Goal: Answer question/provide support

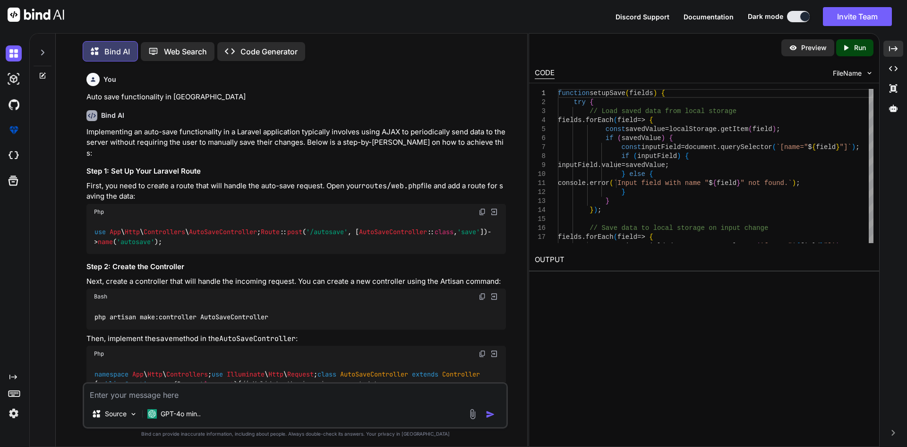
scroll to position [9844, 0]
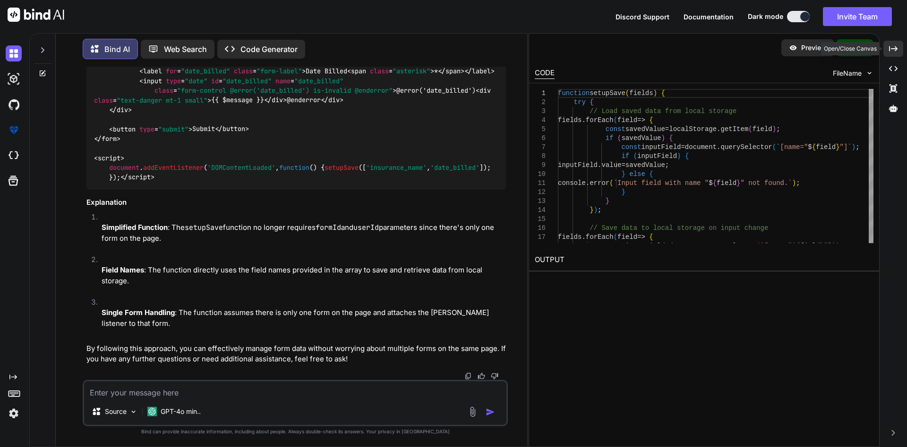
click at [890, 44] on div "Created with Pixso." at bounding box center [894, 49] width 20 height 16
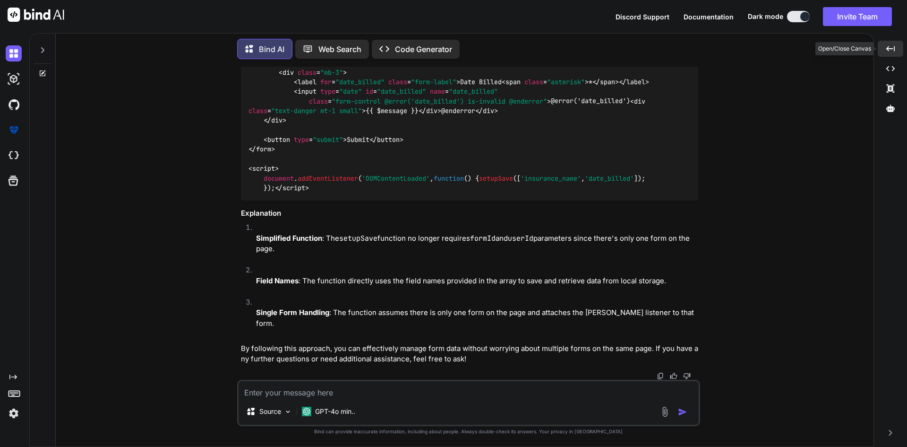
scroll to position [9710, 0]
click at [268, 390] on textarea at bounding box center [469, 389] width 460 height 17
paste textarea "<div class="mb-3"> <label for="billing_date_of_service_range" class="form-label…"
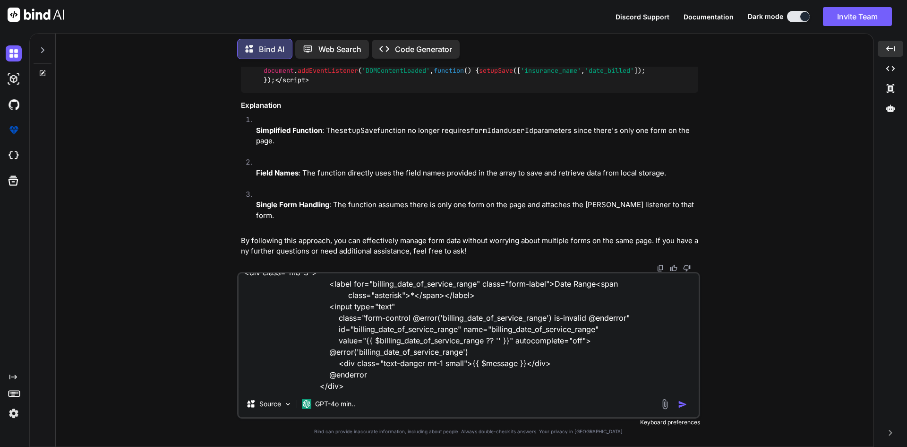
scroll to position [35, 0]
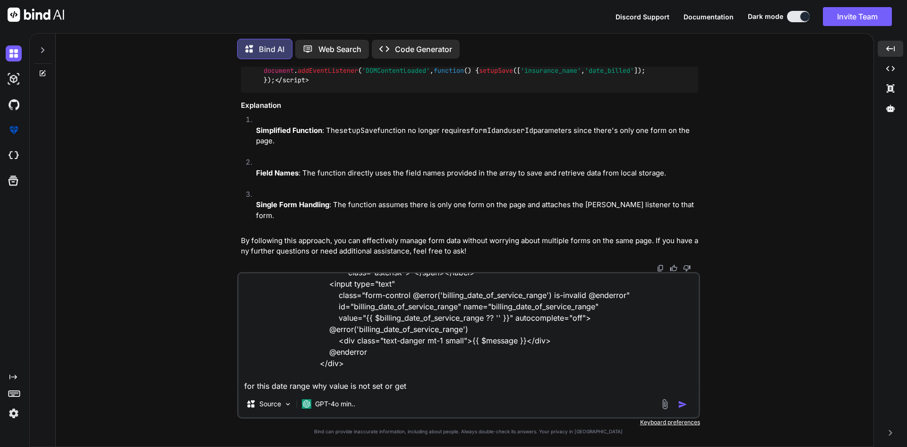
paste textarea "const userId = '{{ Auth::id() }}'; setupAutoSave('patientBillingForm-{{ $patien…"
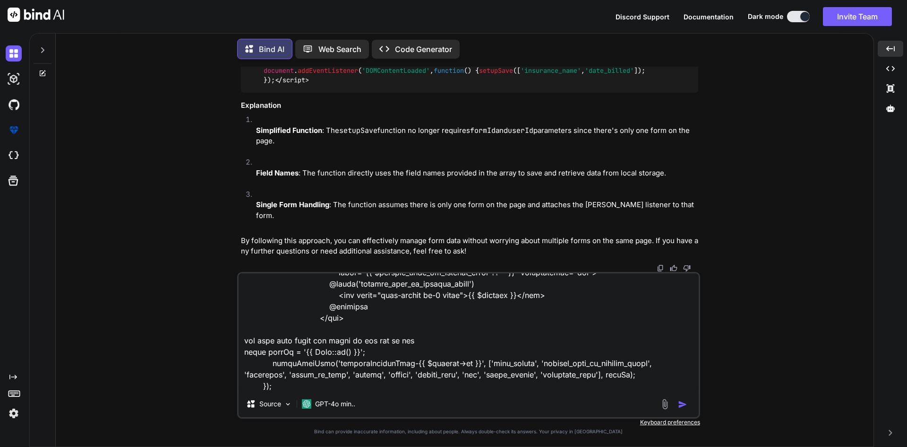
scroll to position [81, 0]
drag, startPoint x: 277, startPoint y: 386, endPoint x: 246, endPoint y: 386, distance: 31.2
click at [246, 386] on textarea at bounding box center [469, 331] width 460 height 117
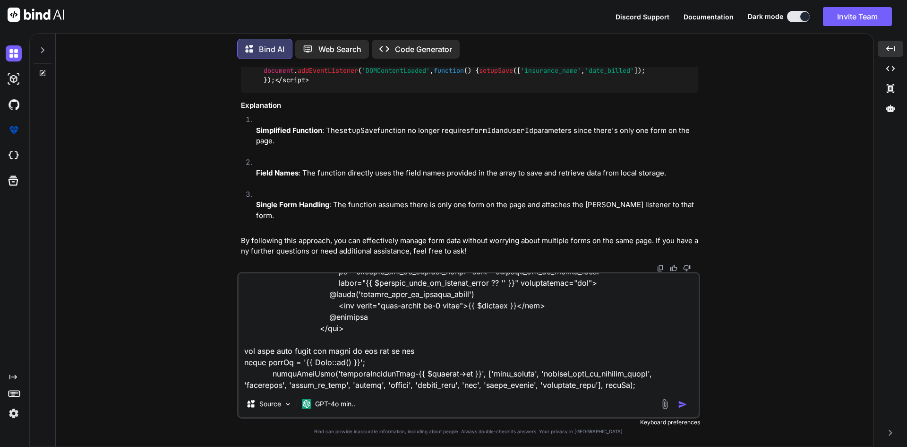
paste textarea "function setupAutoSave(formId, fields, userId) { try { const form = document.ge…"
type textarea "<div class="mb-3"> <label for="billing_date_of_service_range" class="form-label…"
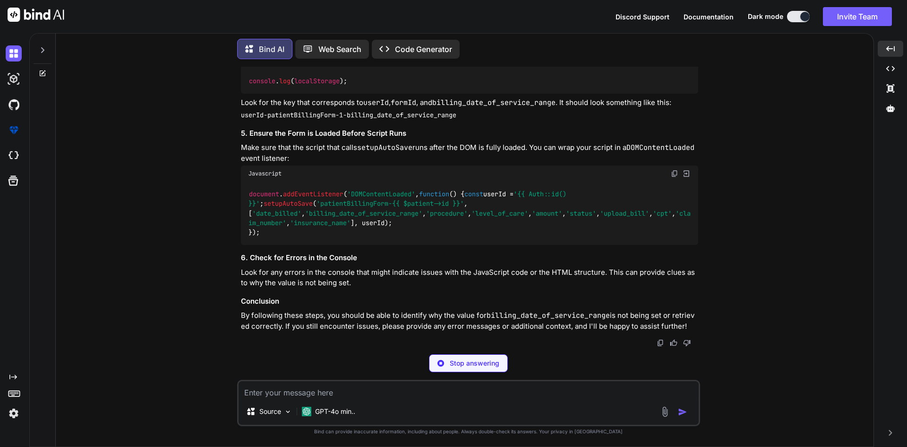
scroll to position [10750, 0]
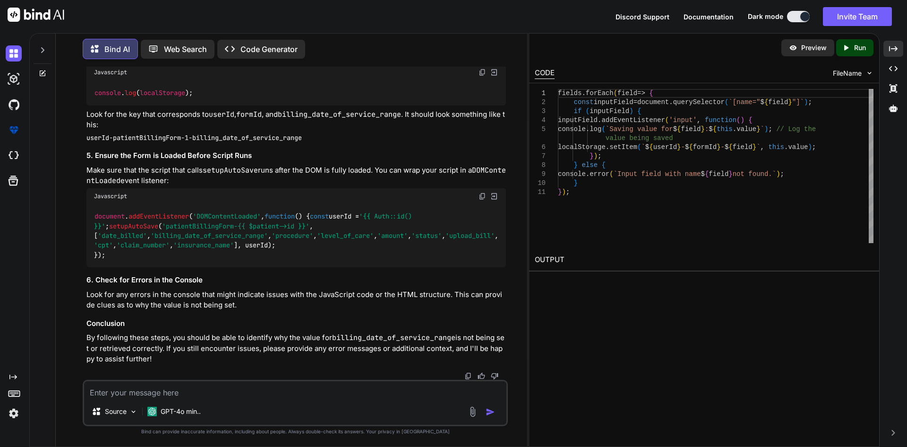
click at [857, 44] on p "Run" at bounding box center [860, 47] width 12 height 9
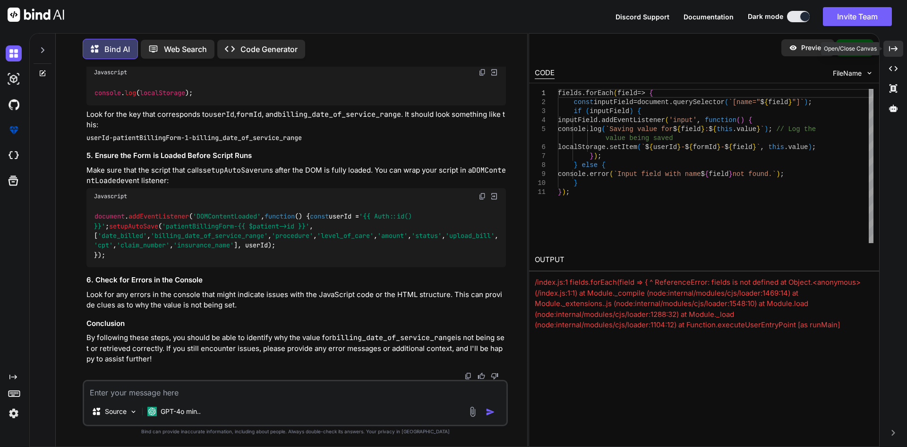
click at [893, 47] on icon "Created with Pixso." at bounding box center [893, 48] width 9 height 9
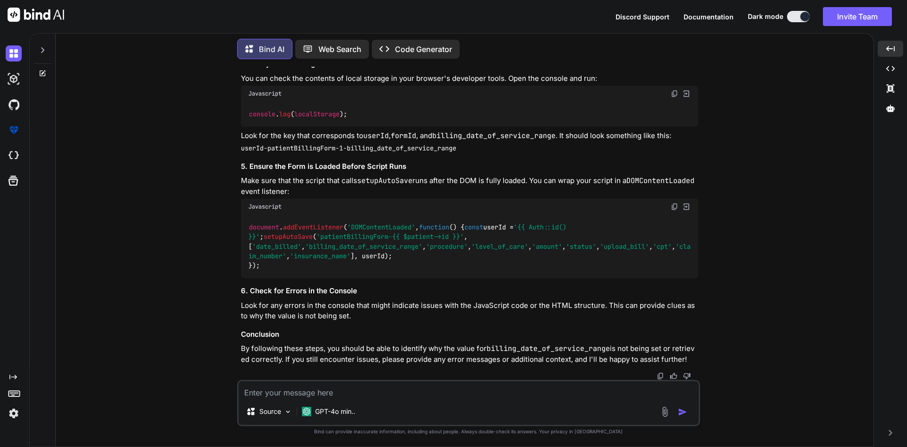
scroll to position [10520, 0]
click at [324, 386] on textarea at bounding box center [469, 389] width 460 height 17
paste textarea "function setupAutoSave(formId, fields, userId) { try { const form = document.ge…"
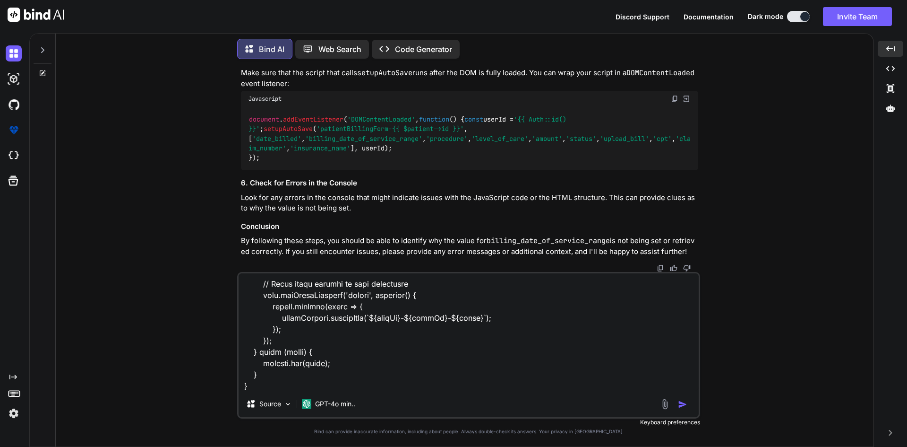
scroll to position [353, 0]
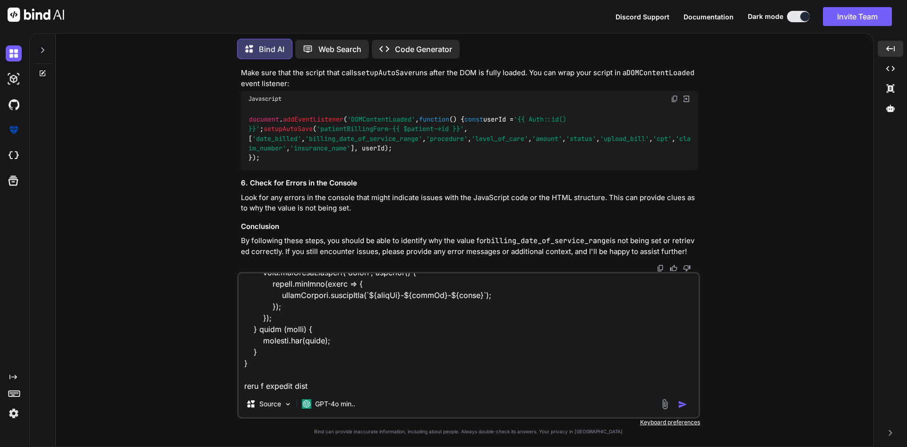
paste textarea "console.log(inputField);"
paste textarea "<input type="text" class="form-control @error('billing_date_of_service_range') …"
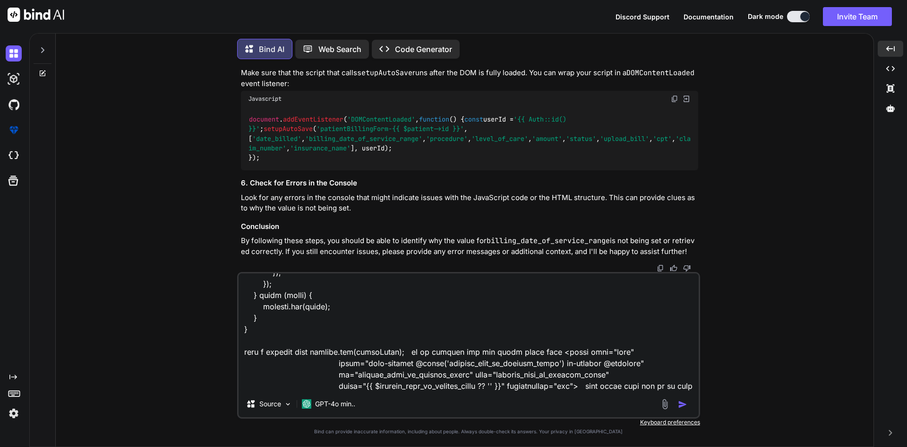
scroll to position [398, 0]
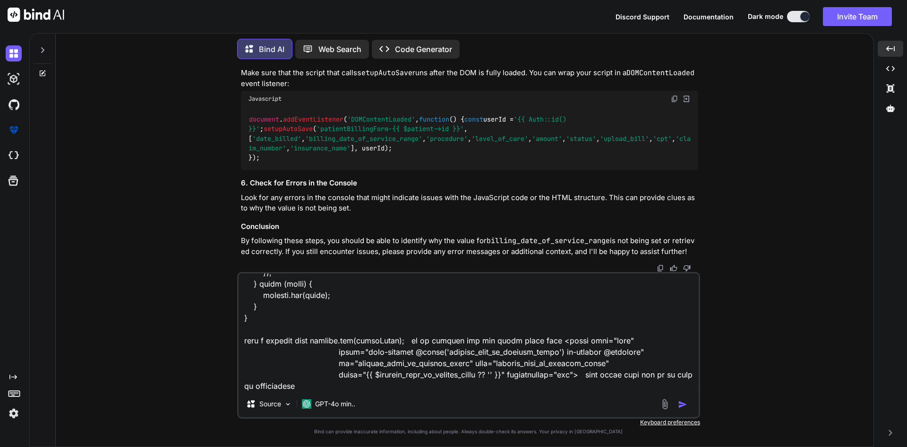
type textarea "function setupAutoSave(formId, fields, userId) { try { const form = document.ge…"
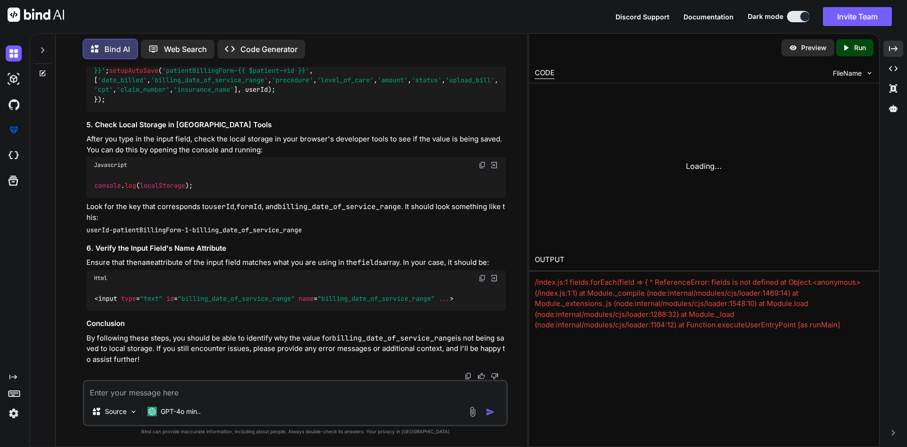
scroll to position [11900, 0]
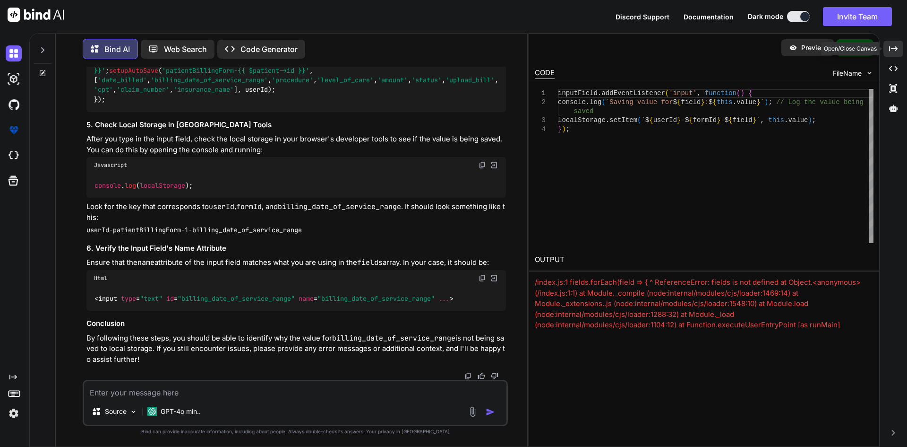
click at [896, 49] on icon at bounding box center [893, 48] width 9 height 5
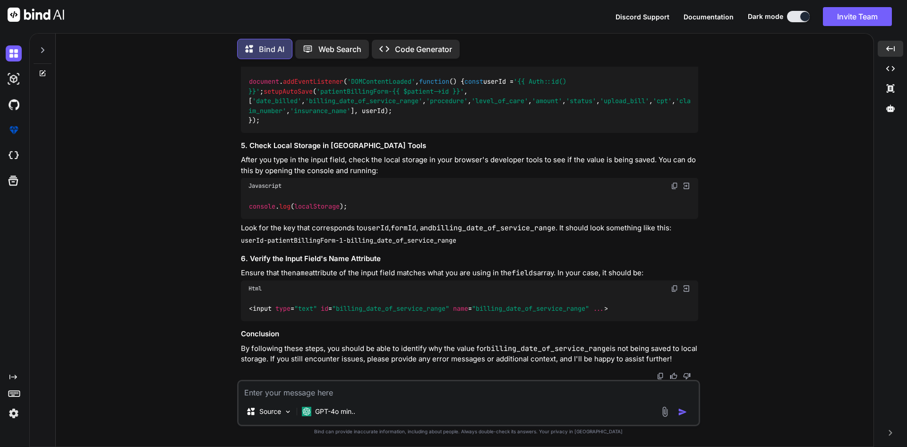
scroll to position [11546, 0]
click at [422, 105] on span "'billing_date_of_service_range'" at bounding box center [363, 101] width 117 height 9
drag, startPoint x: 352, startPoint y: 204, endPoint x: 228, endPoint y: 203, distance: 124.3
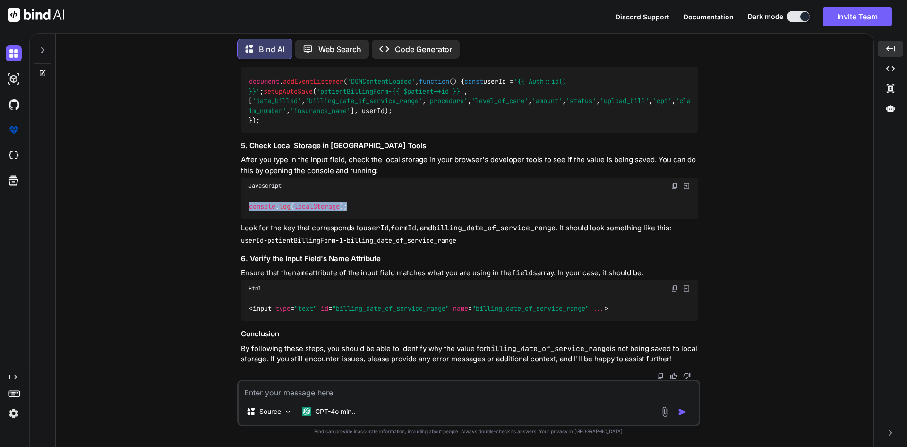
click at [228, 203] on div "You Auto save functionality in laravel Bind AI Implementing an auto-save functi…" at bounding box center [468, 256] width 810 height 379
copy code "console . log ( localStorage );"
click at [269, 389] on textarea at bounding box center [469, 389] width 460 height 17
paste textarea "console.log(localStorage);"
click at [515, 344] on code "billing_date_of_service_range" at bounding box center [548, 348] width 123 height 9
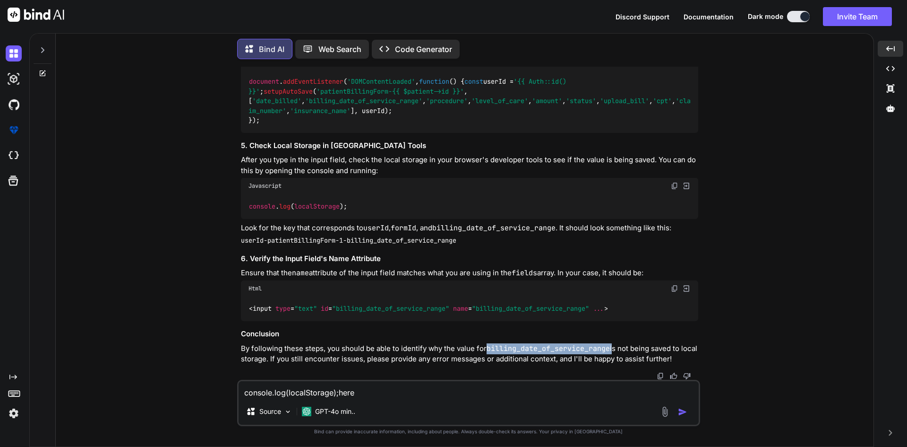
click at [515, 344] on code "billing_date_of_service_range" at bounding box center [548, 348] width 123 height 9
copy p "billing_date_of_service_range"
click at [366, 397] on textarea "console.log(localStorage);here" at bounding box center [469, 389] width 460 height 17
paste textarea "billing_date_of_service_range"
type textarea "console.log(localStorage);here billing_date_of_service_range this is not gettin…"
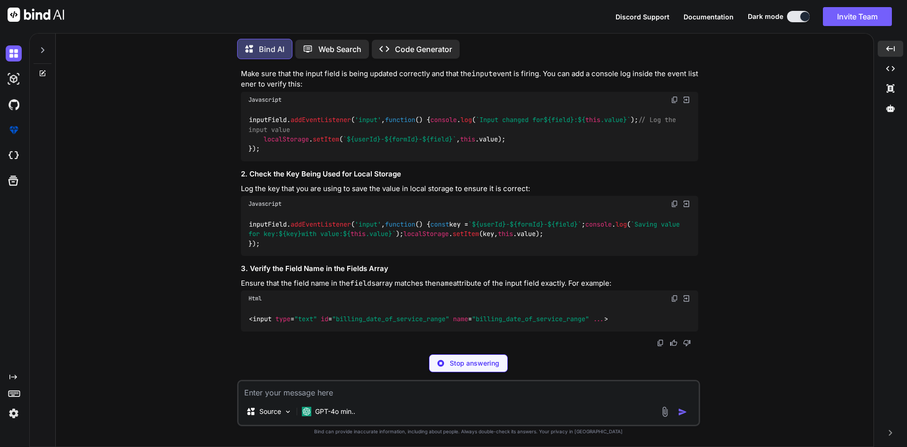
scroll to position [12090, 0]
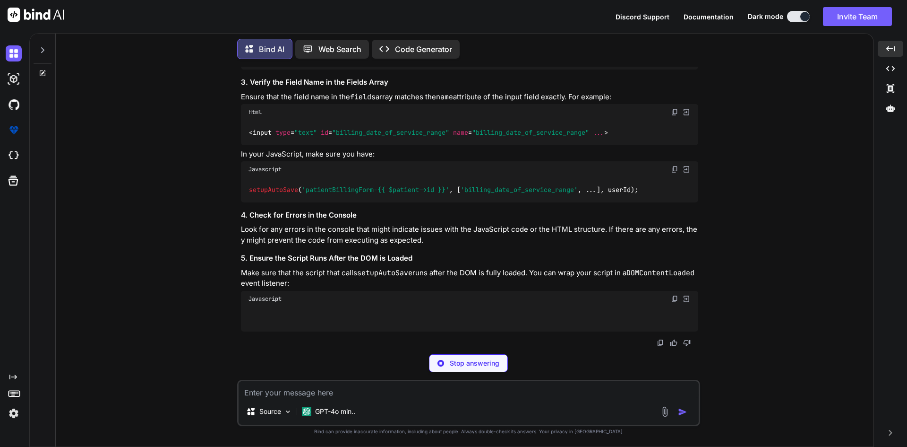
drag, startPoint x: 263, startPoint y: 188, endPoint x: 485, endPoint y: 183, distance: 222.6
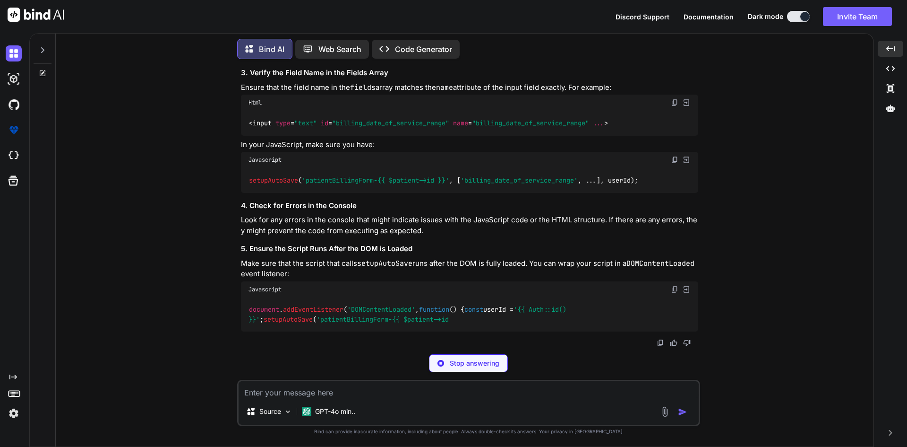
copy code "console . log ( `Input changed for ${field} : ${ this .value} ` );"
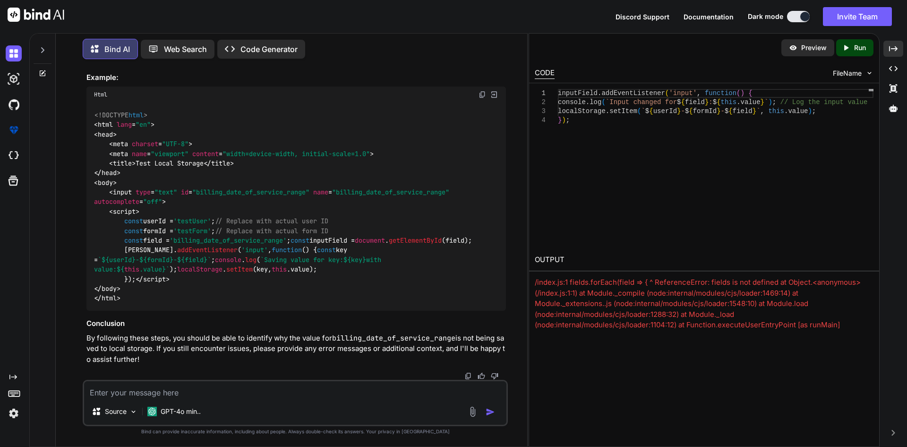
scroll to position [12349, 0]
click at [896, 51] on icon "Created with Pixso." at bounding box center [893, 48] width 9 height 9
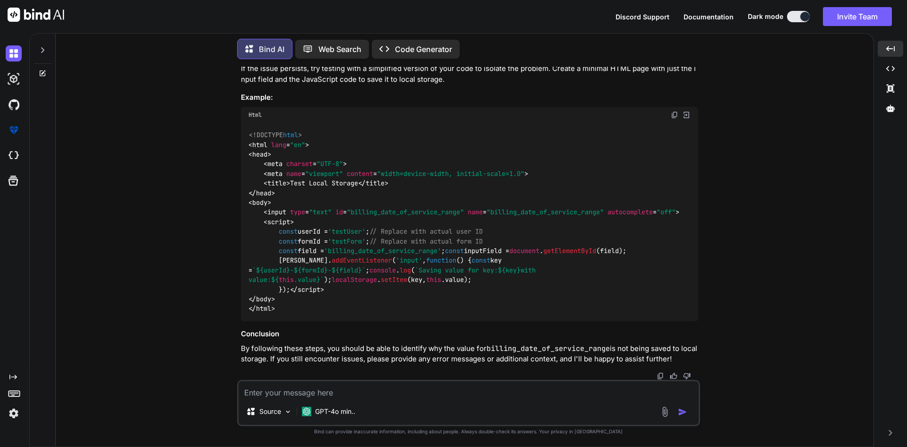
scroll to position [12822, 0]
click at [310, 388] on textarea at bounding box center [469, 389] width 460 height 17
paste textarea "$(function () { $("#billing_date_of_service_range").daterangepicker({ locale: {…"
type textarea "this is happen because in this field daterangepicker is applied $(function () {…"
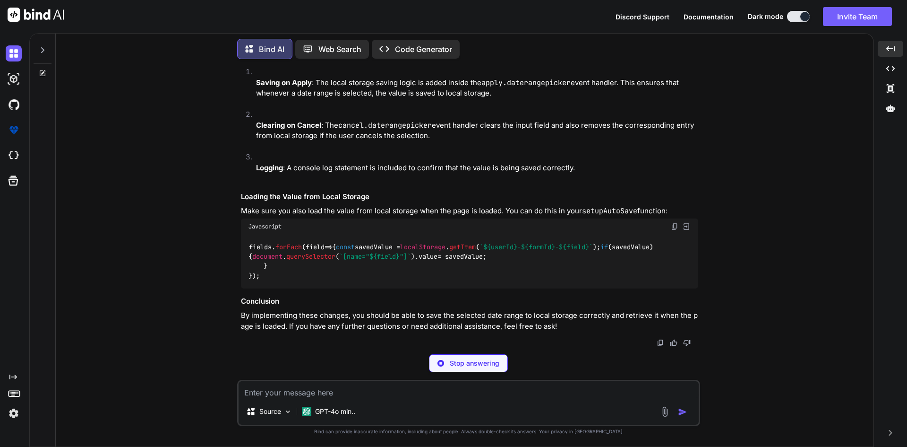
scroll to position [13933, 0]
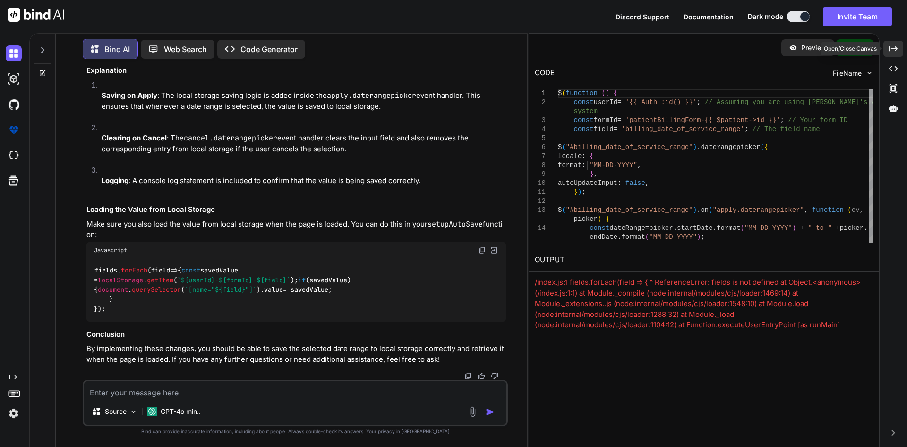
click at [897, 51] on icon "Created with Pixso." at bounding box center [893, 48] width 9 height 9
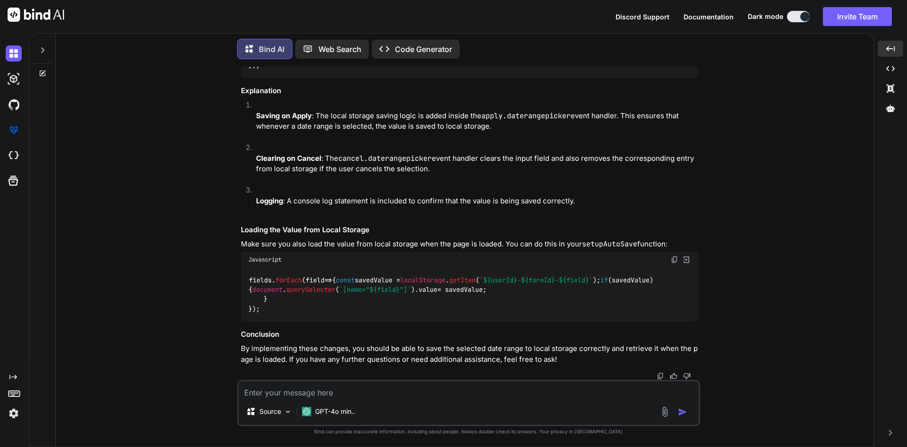
scroll to position [13282, 0]
click at [276, 390] on textarea at bounding box center [469, 389] width 460 height 17
paste textarea "$(function () { $("#billing_date_of_service_range").daterangepicker({ locale: {…"
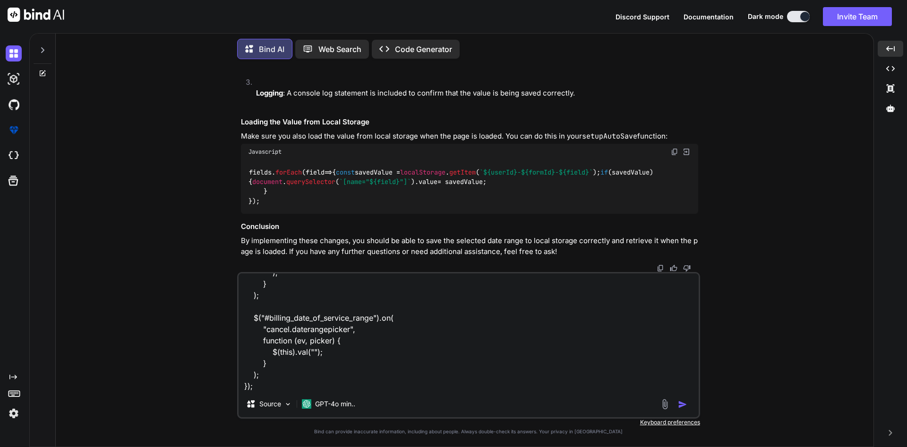
scroll to position [216, 0]
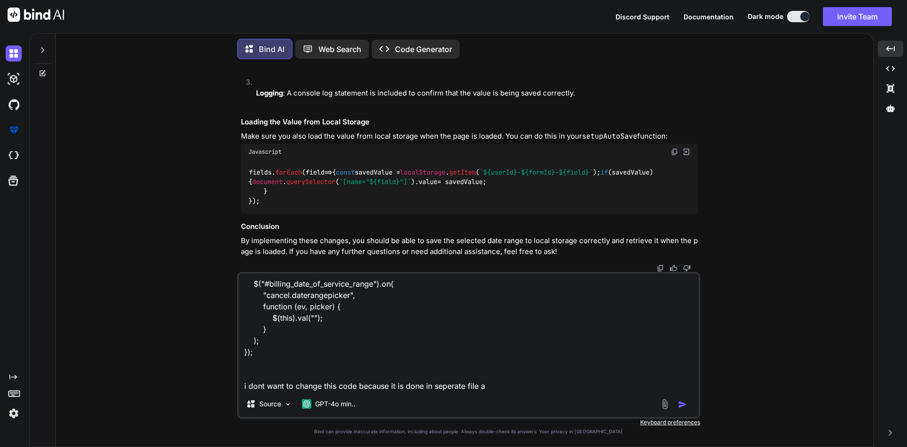
type textarea "$(function () { $("#billing_date_of_service_range").daterangepicker({ locale: {…"
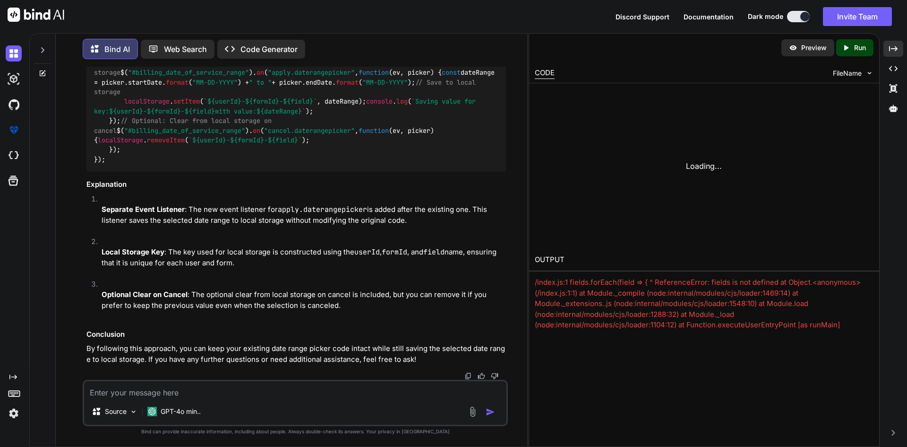
scroll to position [14676, 0]
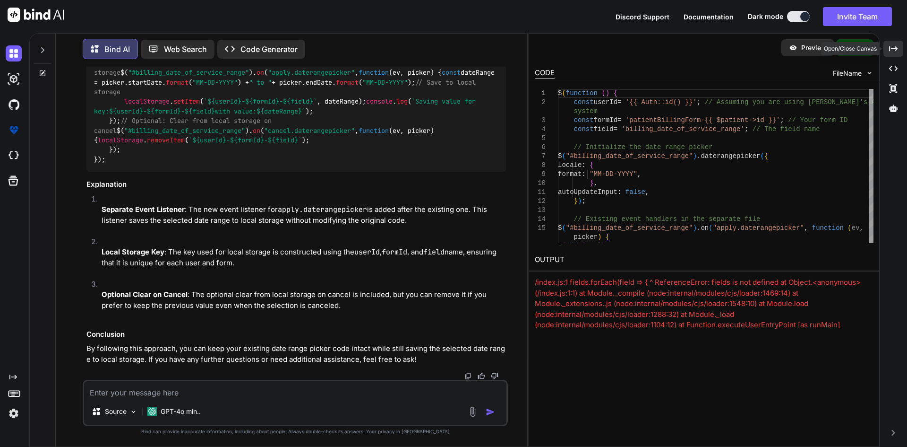
click at [892, 50] on icon "Created with Pixso." at bounding box center [893, 48] width 9 height 9
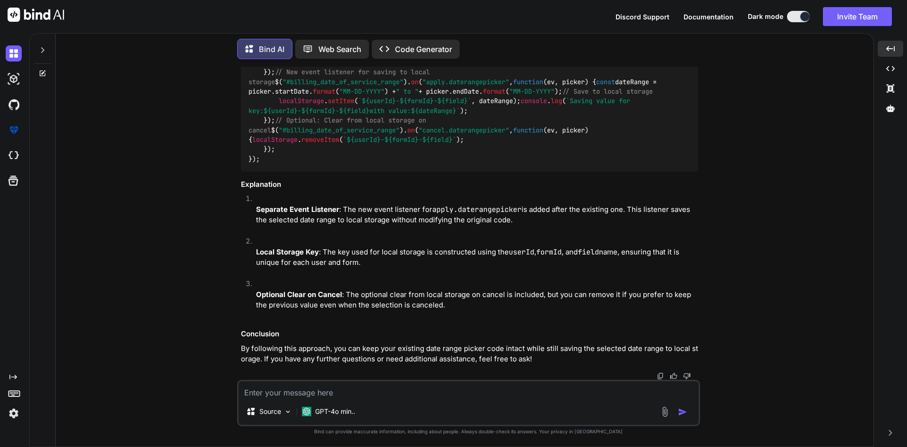
scroll to position [14249, 0]
drag, startPoint x: 263, startPoint y: 229, endPoint x: 282, endPoint y: 339, distance: 111.8
click at [282, 172] on div "$( function ( ) { const userId = '{{ Auth::id() }}' ; // Assuming you are using…" at bounding box center [469, 33] width 457 height 275
copy code "$( "#billing_date_of_service_range" ). on ( "apply.daterangepicker" , function …"
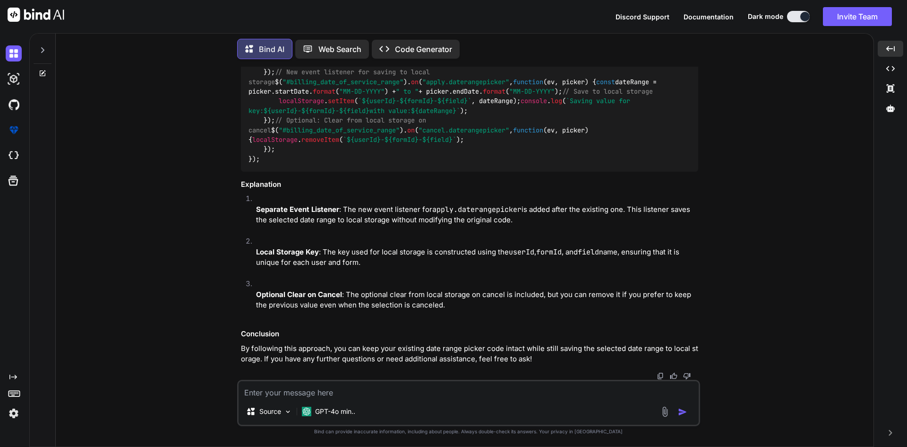
click at [379, 172] on div "$( function ( ) { const userId = '{{ Auth::id() }}' ; // Assuming you are using…" at bounding box center [469, 33] width 457 height 275
click at [314, 388] on textarea at bounding box center [469, 389] width 460 height 17
type textarea "g"
